Goal: Task Accomplishment & Management: Complete application form

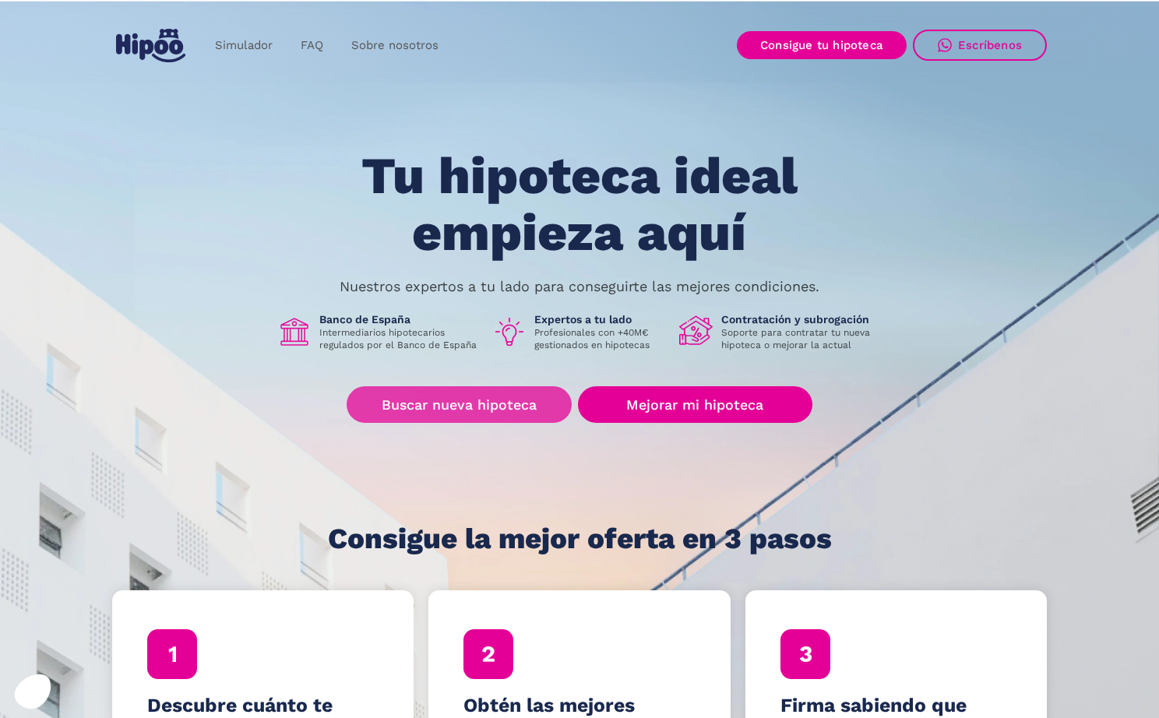
click at [485, 409] on link "Buscar nueva hipoteca" at bounding box center [459, 404] width 225 height 37
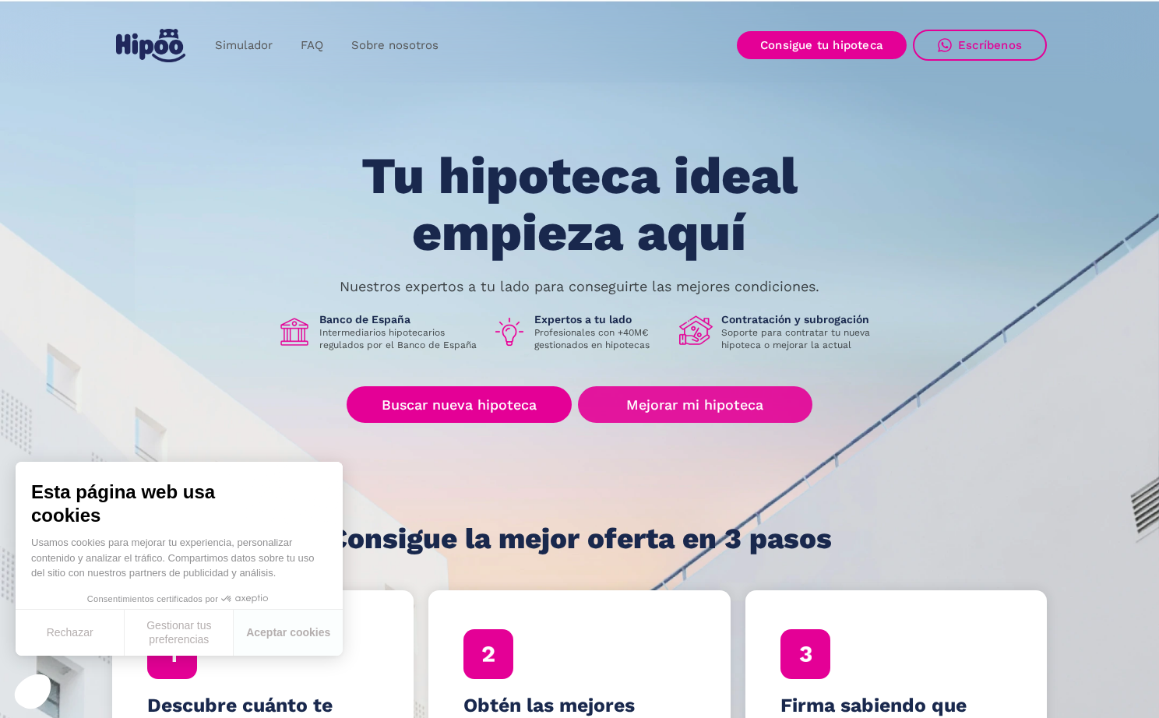
click at [666, 412] on link "Mejorar mi hipoteca" at bounding box center [695, 404] width 235 height 37
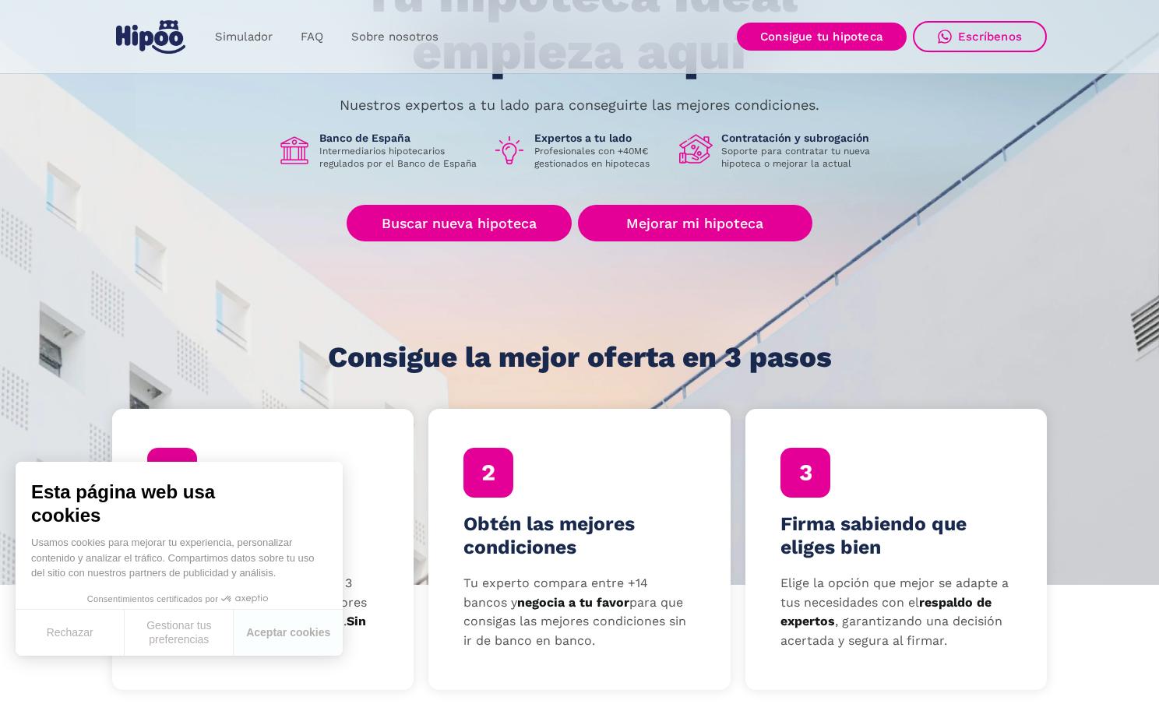
scroll to position [305, 0]
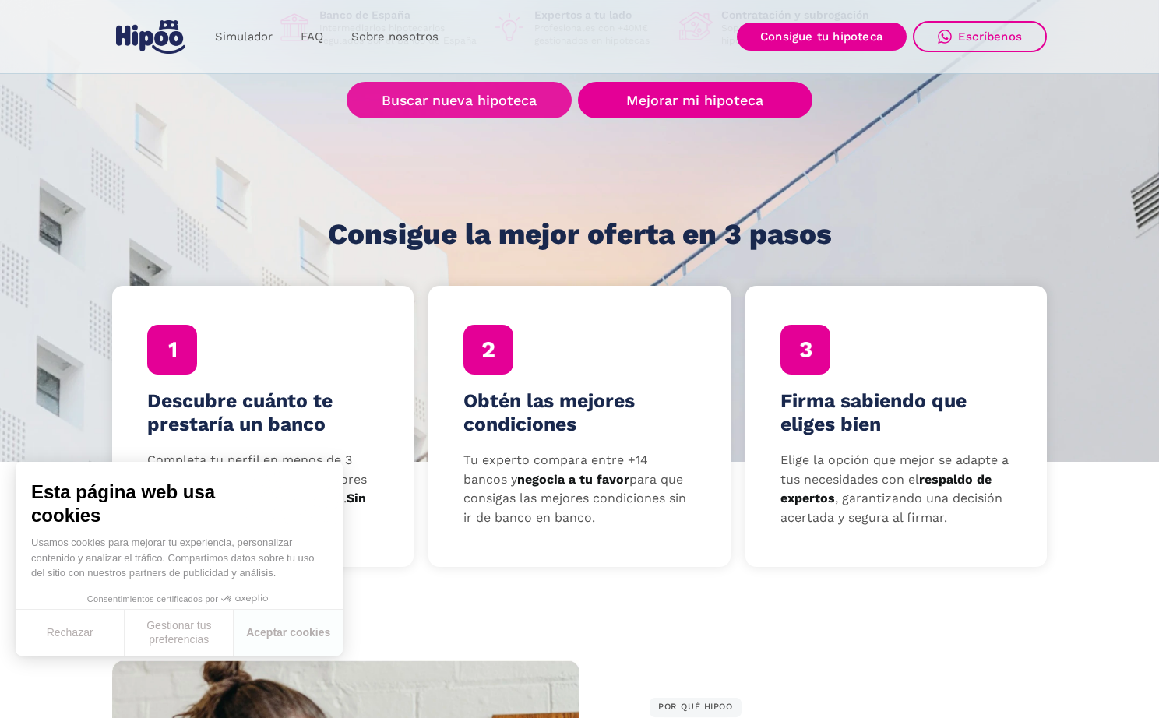
click at [461, 98] on link "Buscar nueva hipoteca" at bounding box center [459, 100] width 225 height 37
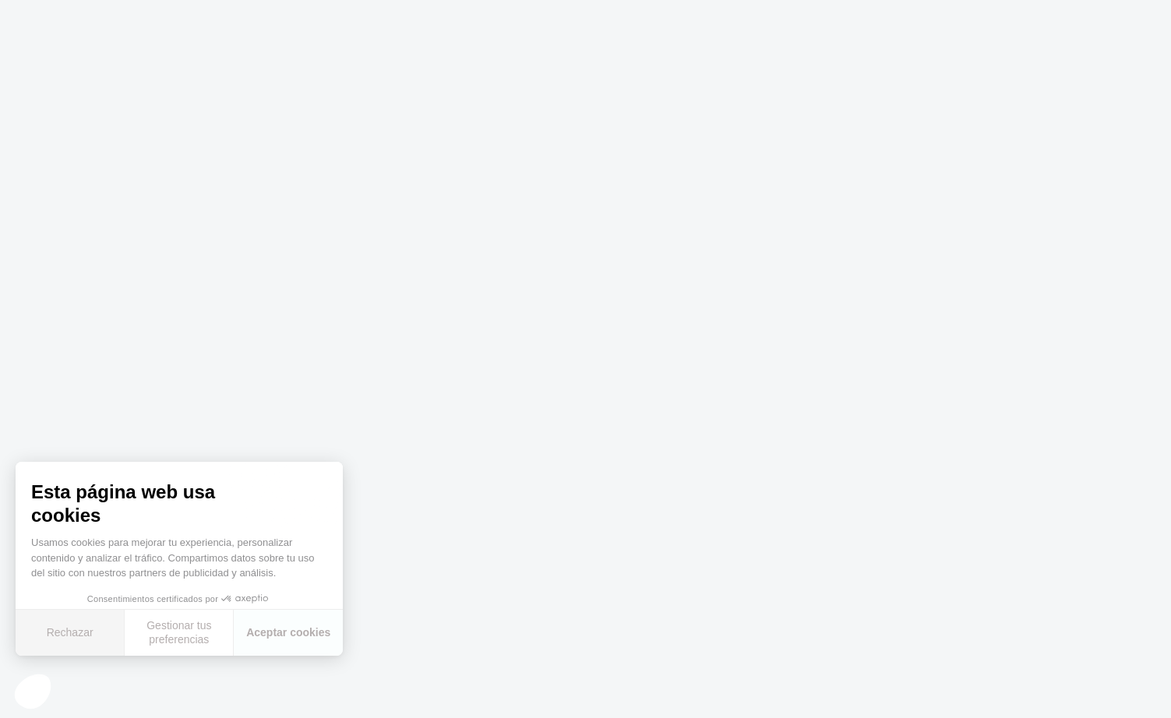
click at [79, 641] on button "Rechazar" at bounding box center [70, 633] width 109 height 46
